Goal: Task Accomplishment & Management: Manage account settings

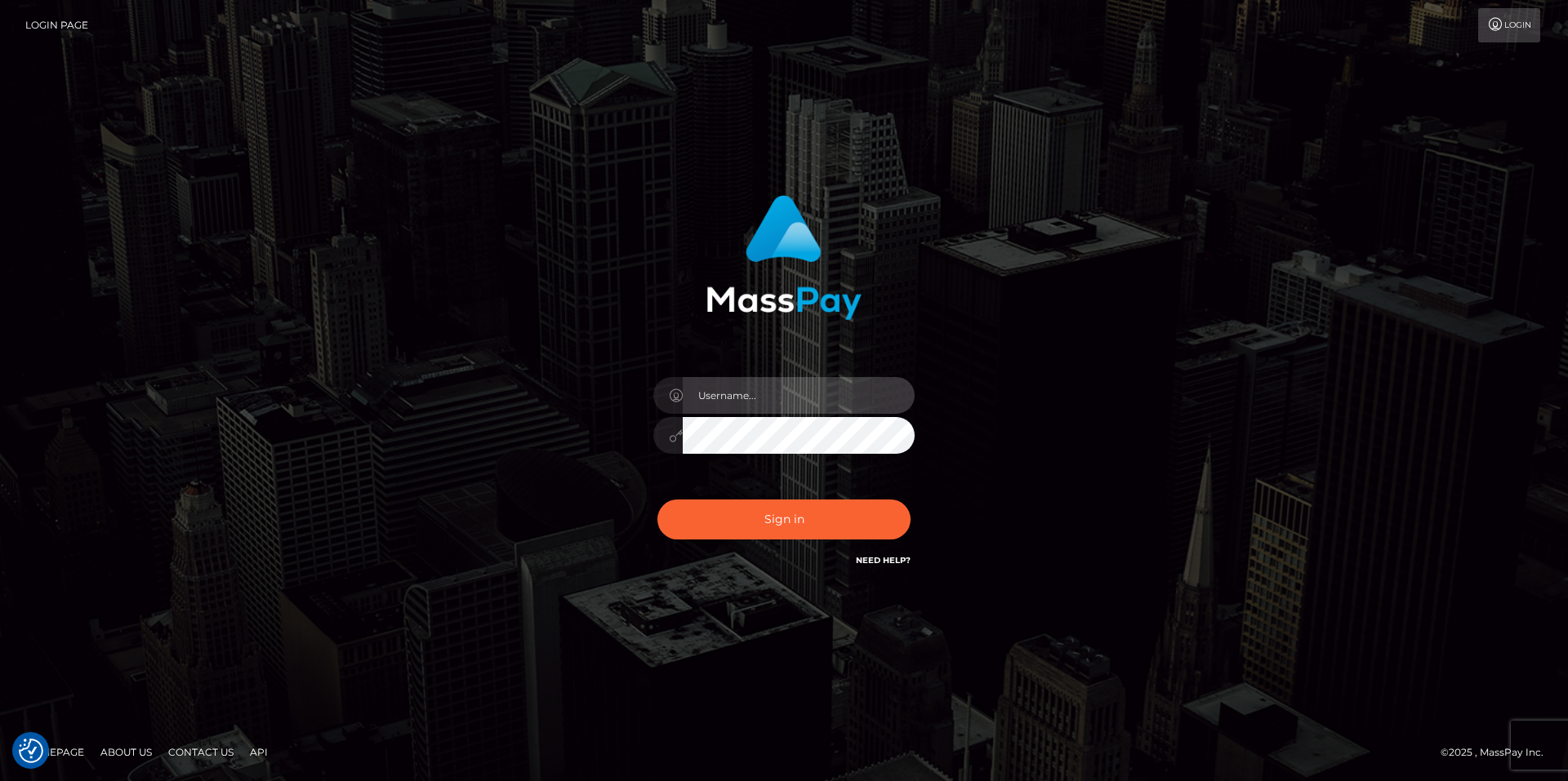
click at [755, 401] on input "text" at bounding box center [798, 395] width 232 height 37
click at [0, 780] on com-1password-button at bounding box center [0, 781] width 0 height 0
type input "smiley.throne"
click at [778, 405] on input "text" at bounding box center [798, 395] width 232 height 37
type input "smiley.throne"
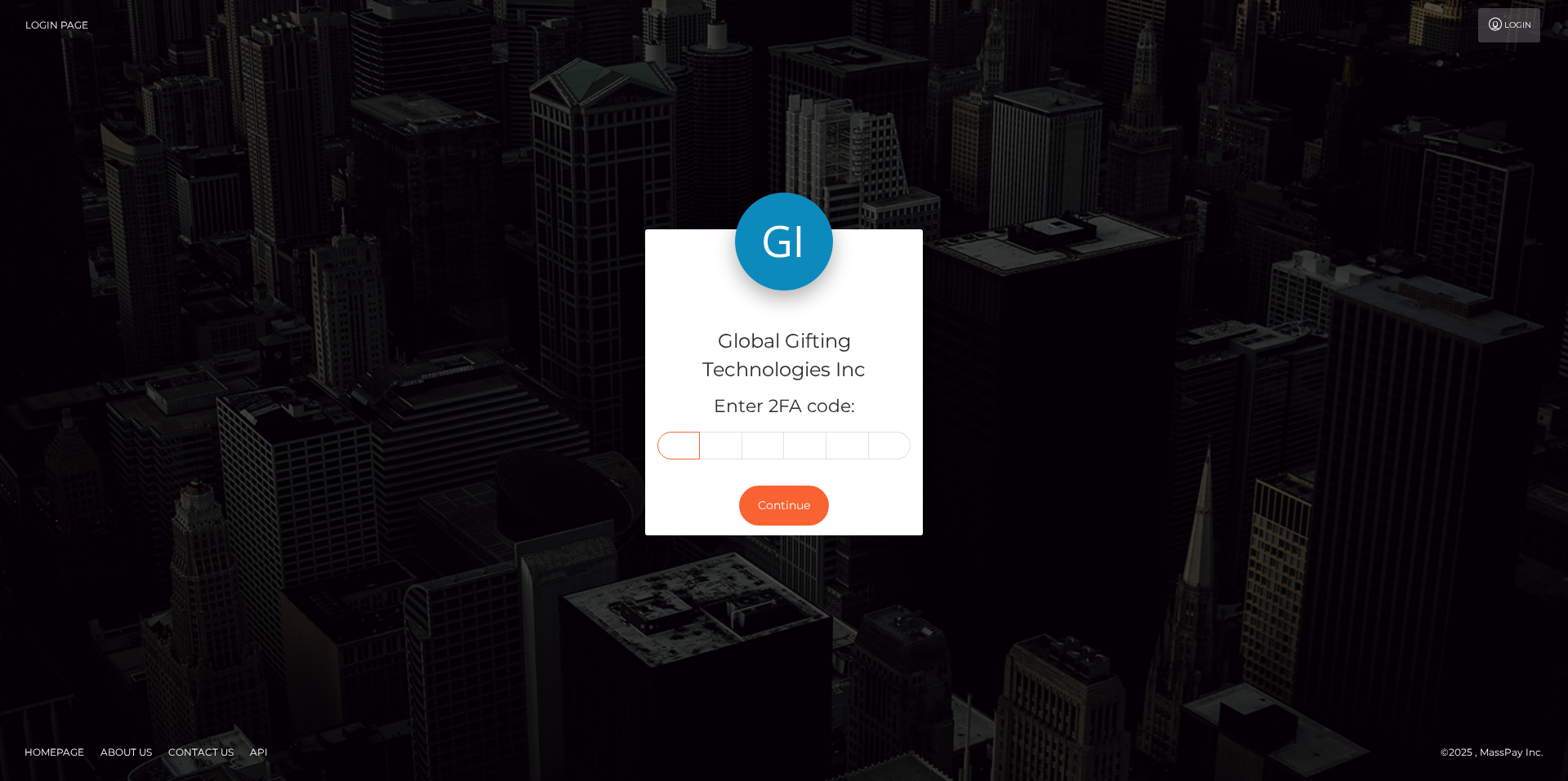
click at [687, 455] on input "text" at bounding box center [679, 445] width 42 height 27
type input "3"
type input "7"
type input "3"
type input "8"
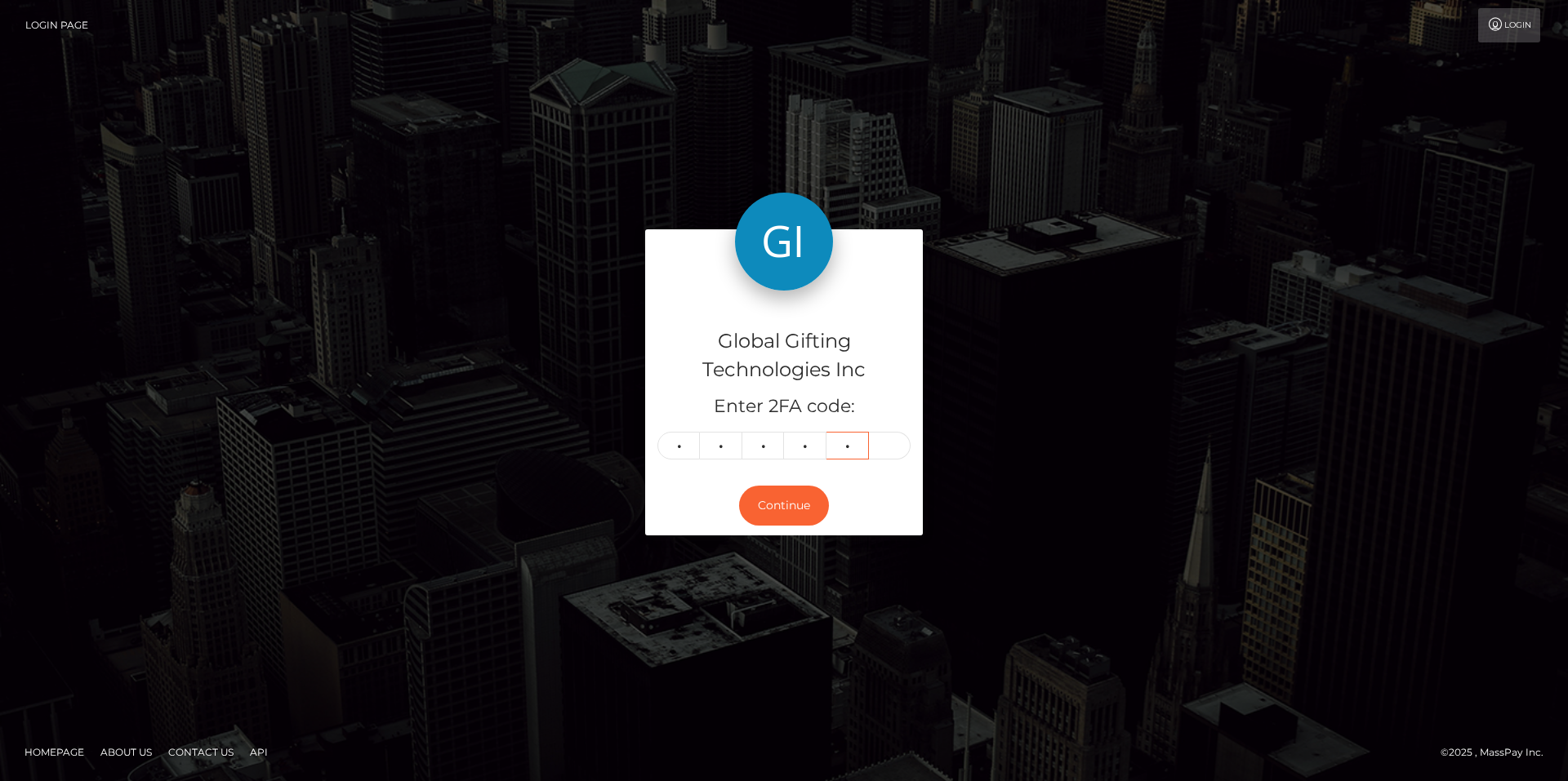
type input "2"
